Goal: Navigation & Orientation: Understand site structure

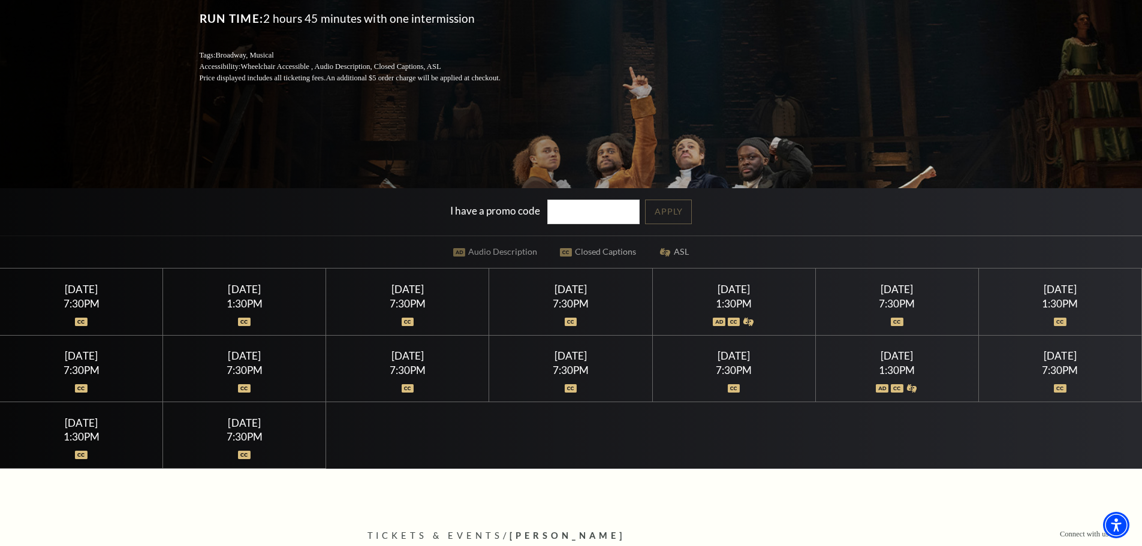
scroll to position [420, 0]
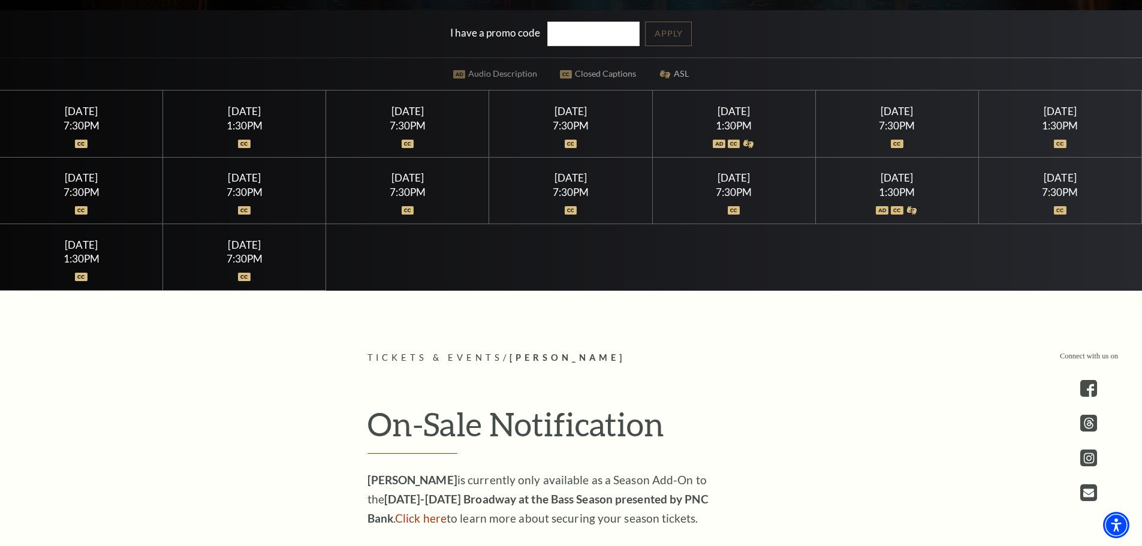
click at [735, 185] on div "Friday July 24 7:30PM" at bounding box center [734, 191] width 163 height 67
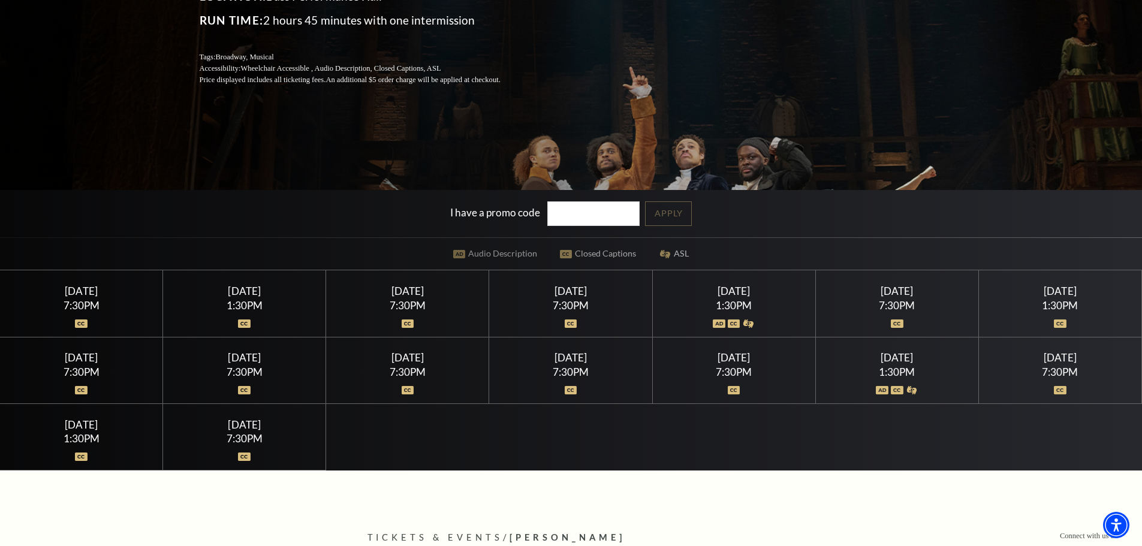
click at [572, 389] on img at bounding box center [571, 390] width 13 height 8
drag, startPoint x: 572, startPoint y: 389, endPoint x: 580, endPoint y: 374, distance: 17.2
click at [572, 389] on img at bounding box center [571, 390] width 13 height 8
click at [598, 356] on div "Thursday July 23" at bounding box center [571, 357] width 134 height 13
click at [555, 362] on div "Thursday July 23" at bounding box center [571, 357] width 134 height 13
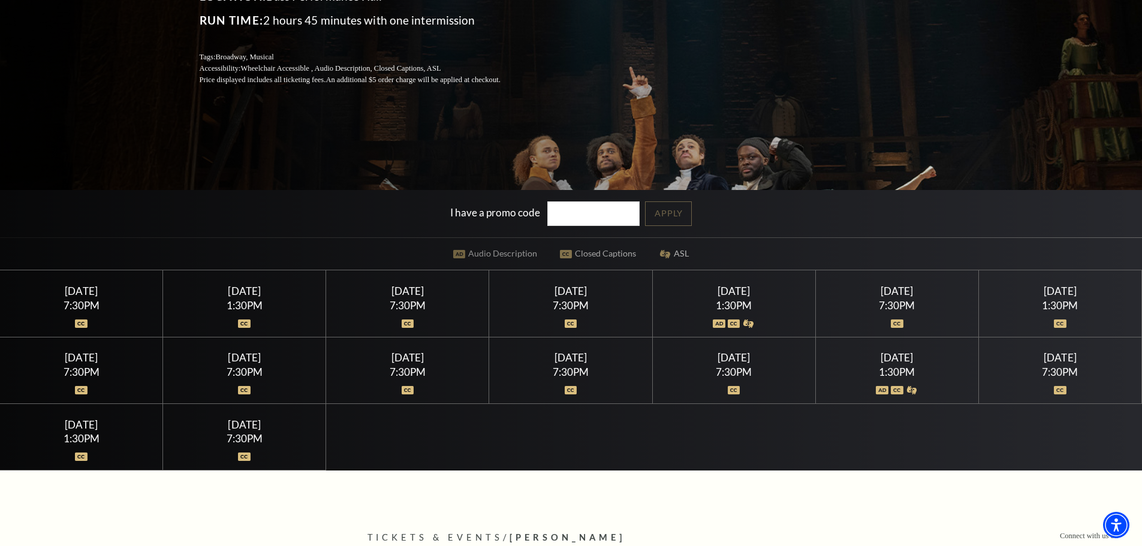
click at [570, 392] on img at bounding box center [571, 390] width 13 height 8
click at [731, 381] on div at bounding box center [734, 383] width 134 height 12
click at [730, 393] on img at bounding box center [734, 390] width 13 height 8
click at [747, 321] on img at bounding box center [748, 324] width 13 height 8
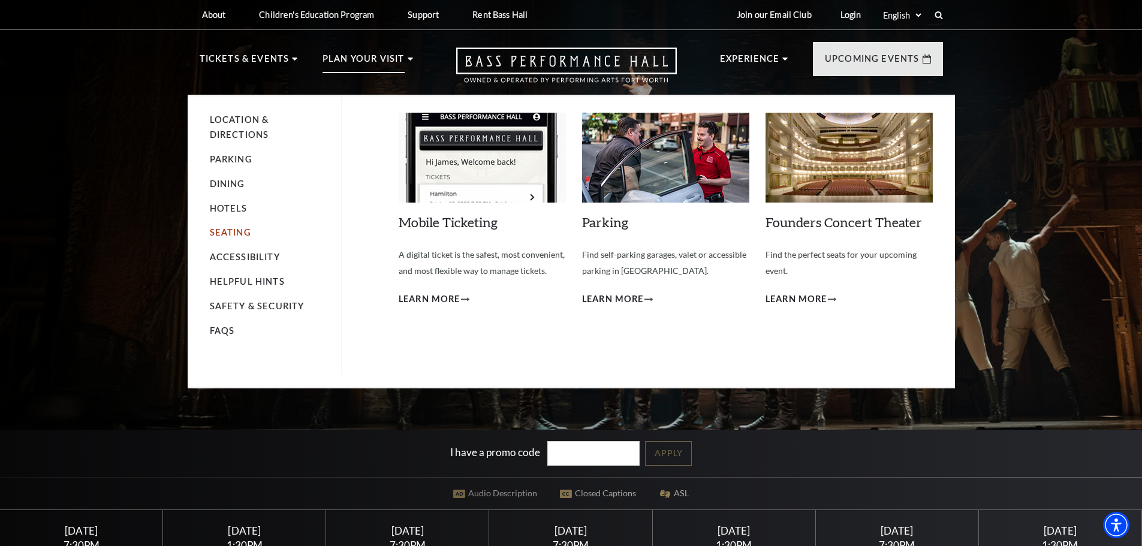
click at [234, 235] on link "Seating" at bounding box center [230, 232] width 41 height 10
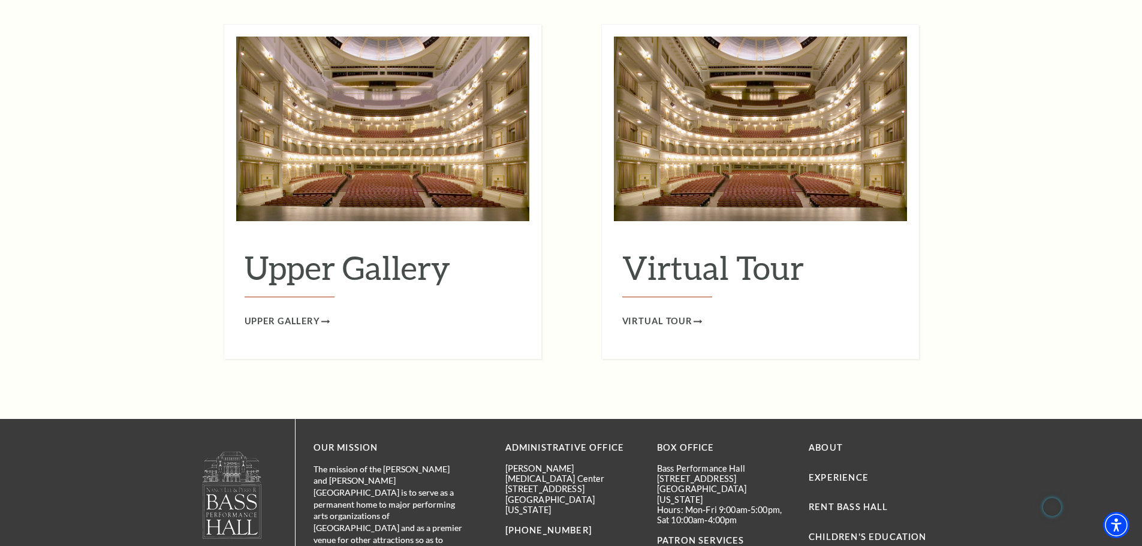
scroll to position [1859, 0]
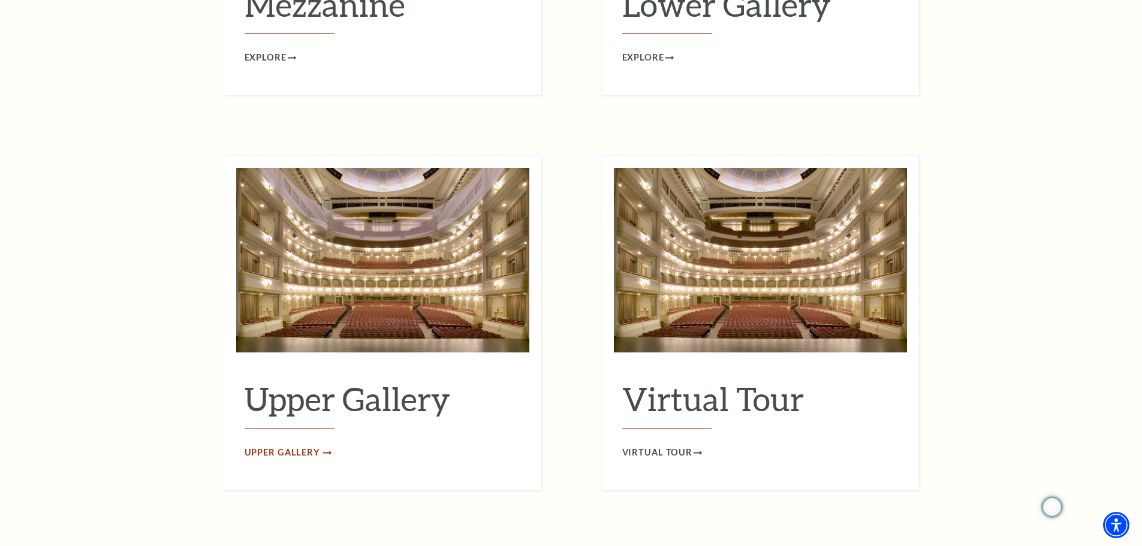
click at [314, 445] on span "Upper Gallery" at bounding box center [283, 452] width 76 height 15
click at [652, 445] on span "Virtual Tour" at bounding box center [657, 452] width 71 height 15
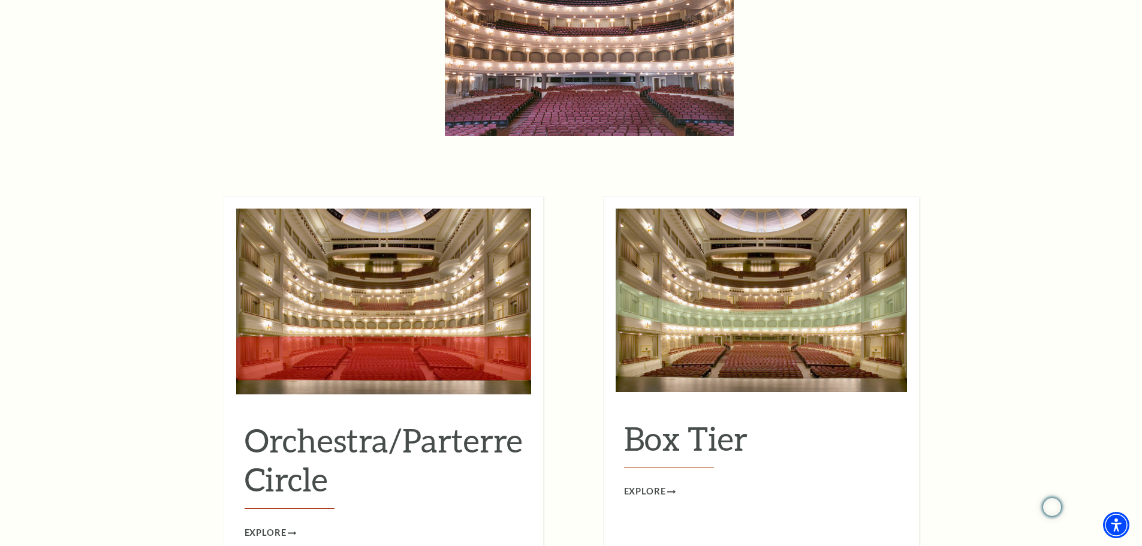
scroll to position [959, 0]
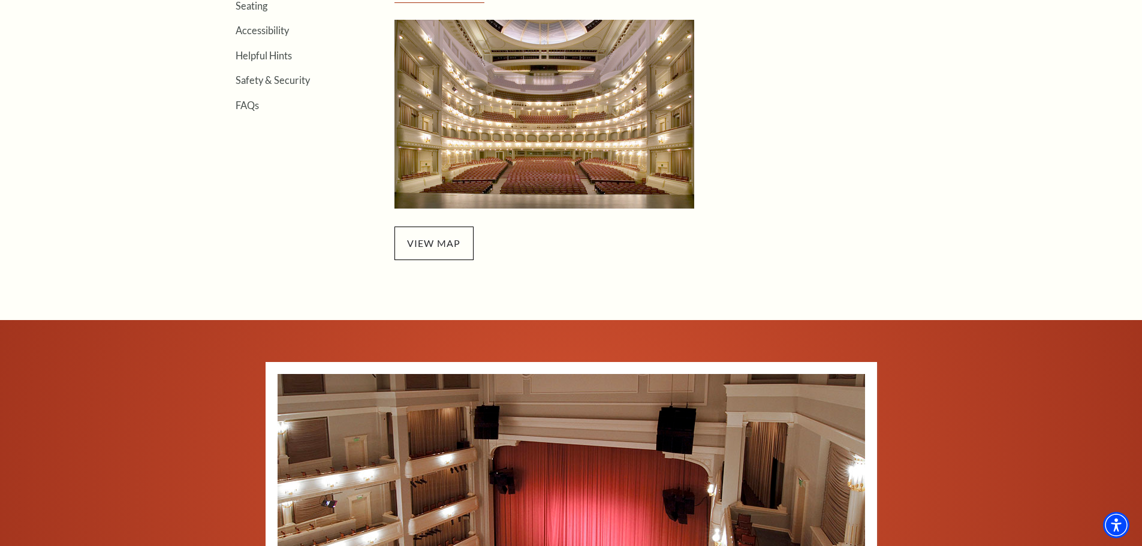
scroll to position [420, 0]
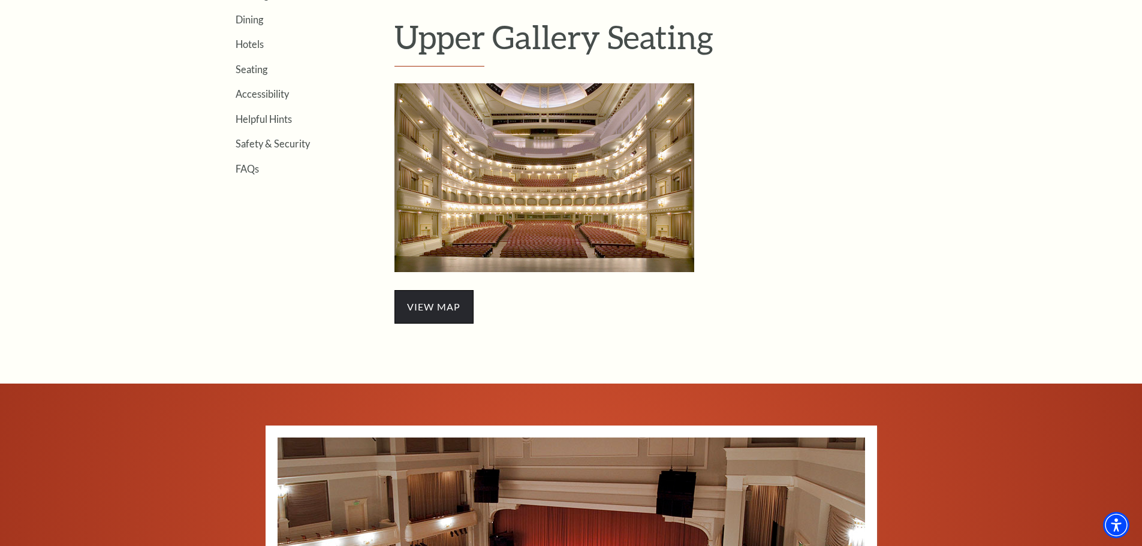
click at [460, 312] on span "view map" at bounding box center [434, 307] width 79 height 34
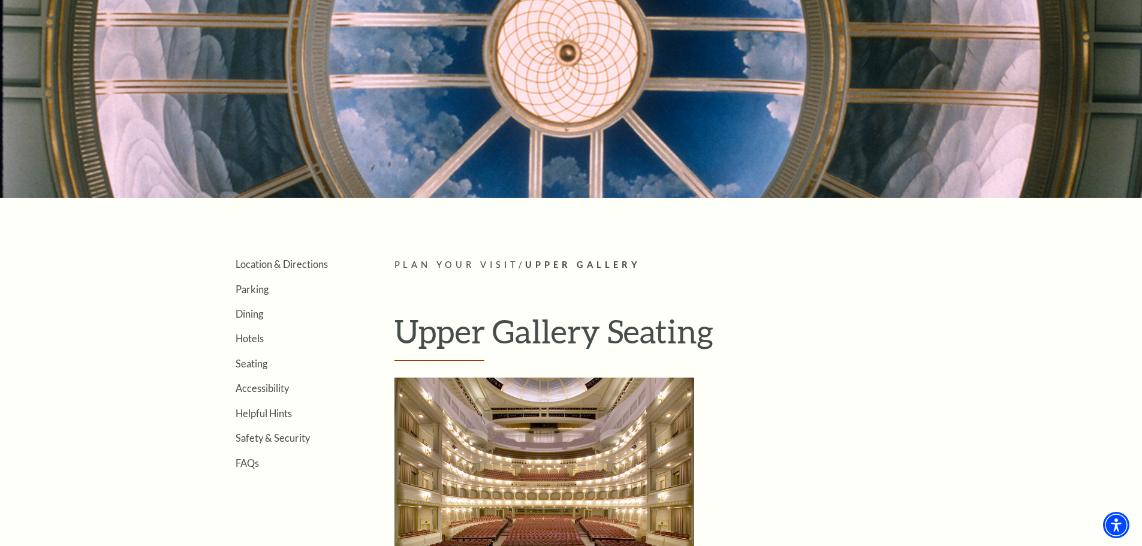
scroll to position [0, 0]
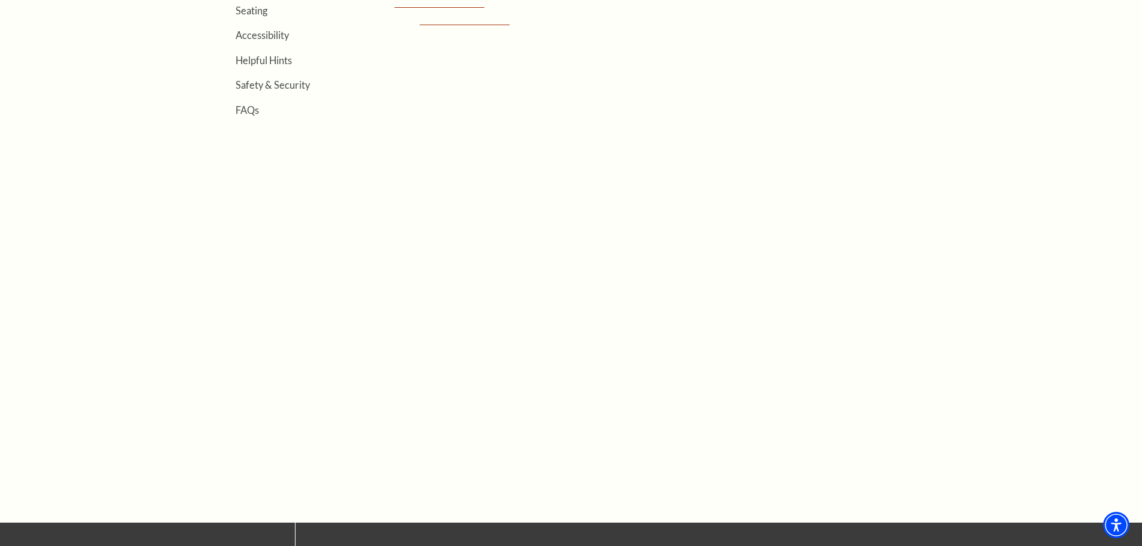
scroll to position [480, 0]
